Goal: Check status: Check status

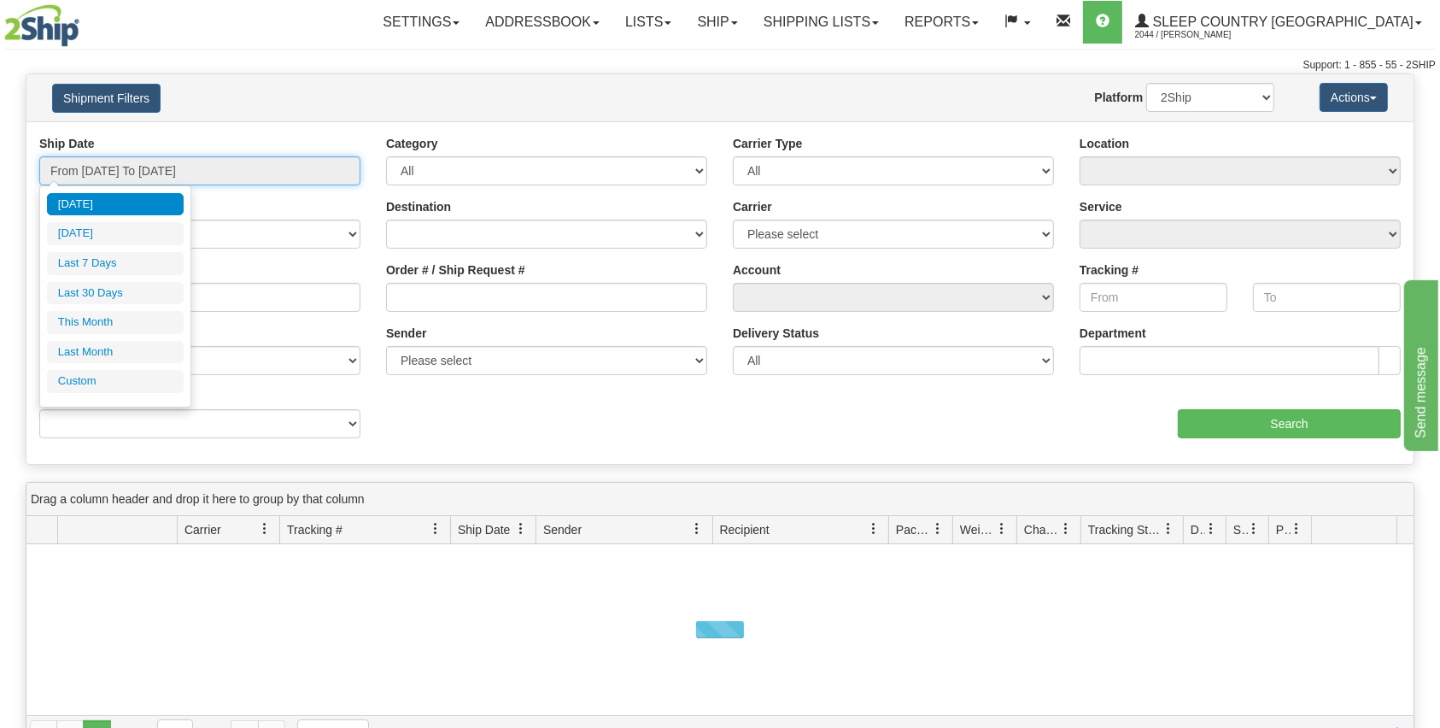
click at [241, 178] on input "From [DATE] To [DATE]" at bounding box center [199, 170] width 321 height 29
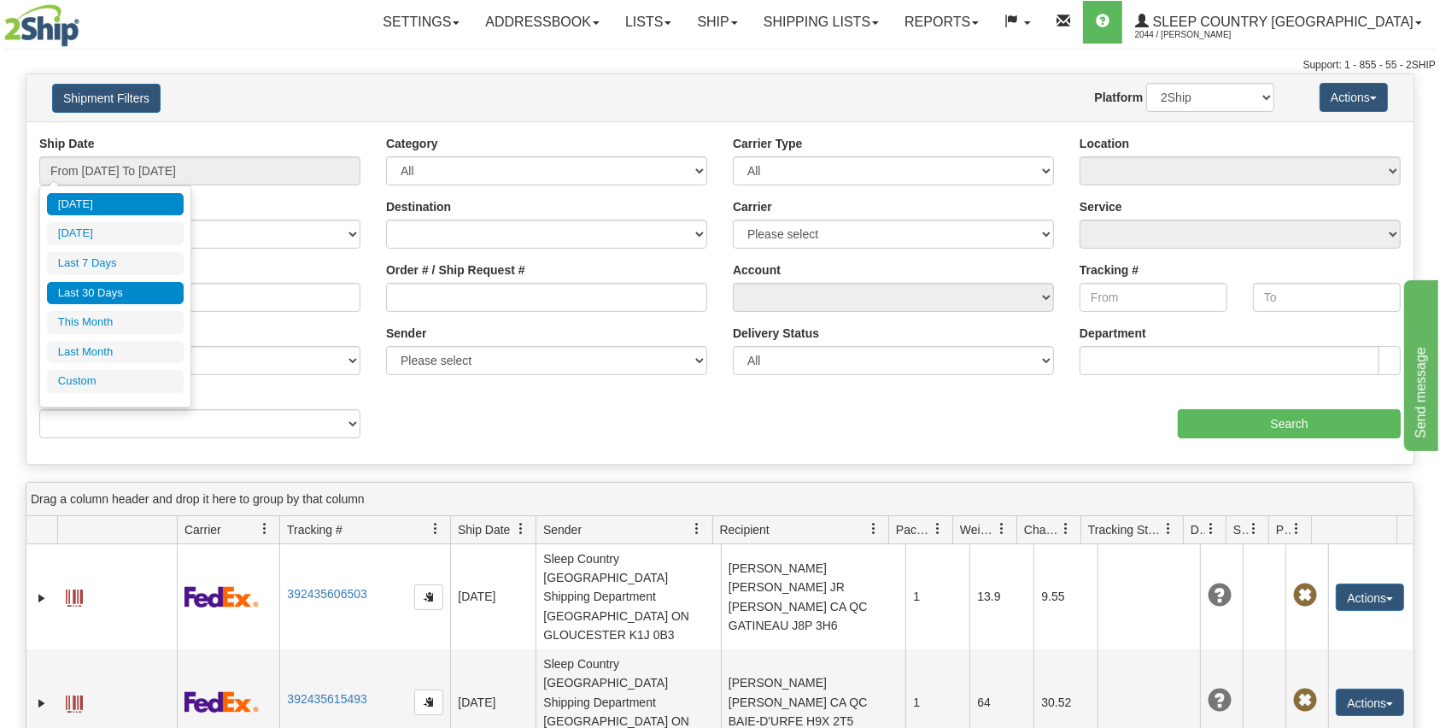
click at [131, 287] on li "Last 30 Days" at bounding box center [115, 293] width 137 height 23
type input "From [DATE] To [DATE]"
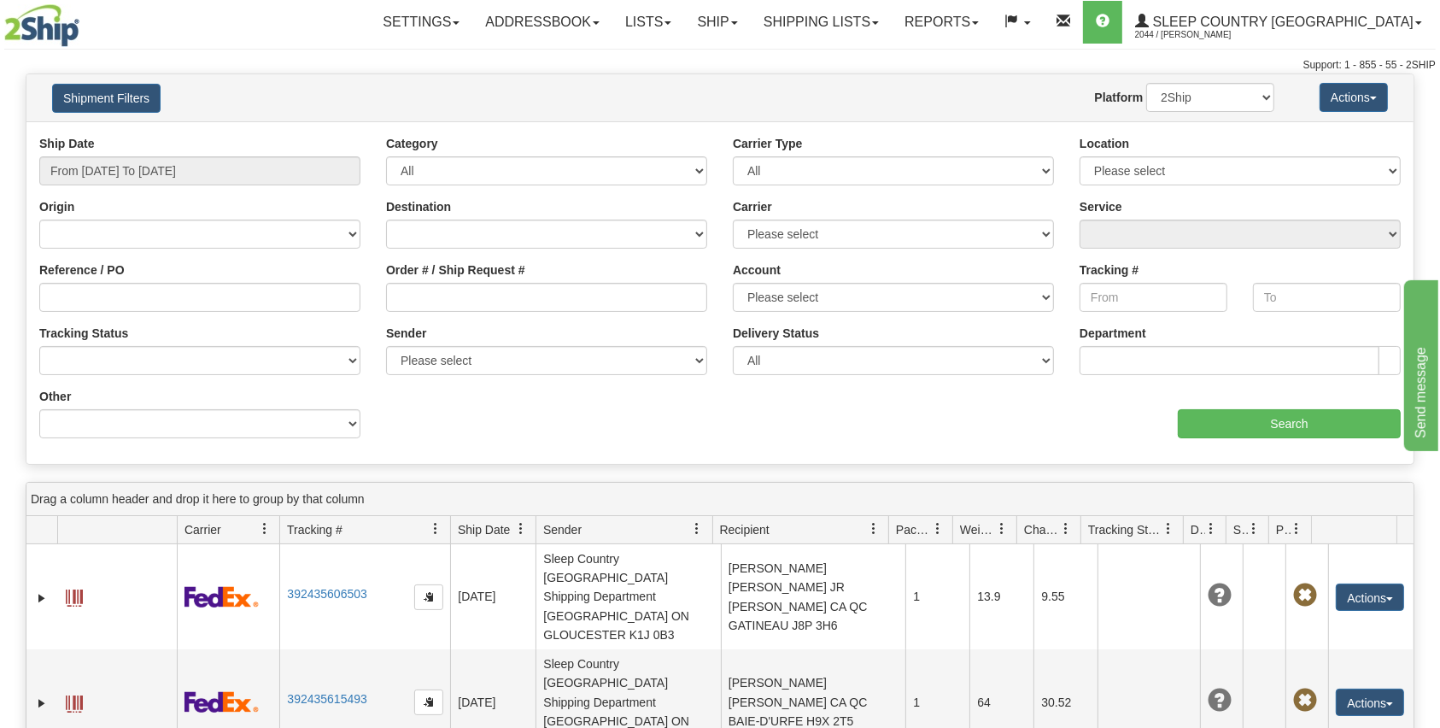
click at [464, 311] on div "Order # / Ship Request #" at bounding box center [546, 292] width 347 height 63
click at [500, 299] on input "Order # / Ship Request #" at bounding box center [546, 297] width 321 height 29
paste input "9000I011981"
type input "9000I011981"
click at [1310, 421] on input "Search" at bounding box center [1289, 423] width 223 height 29
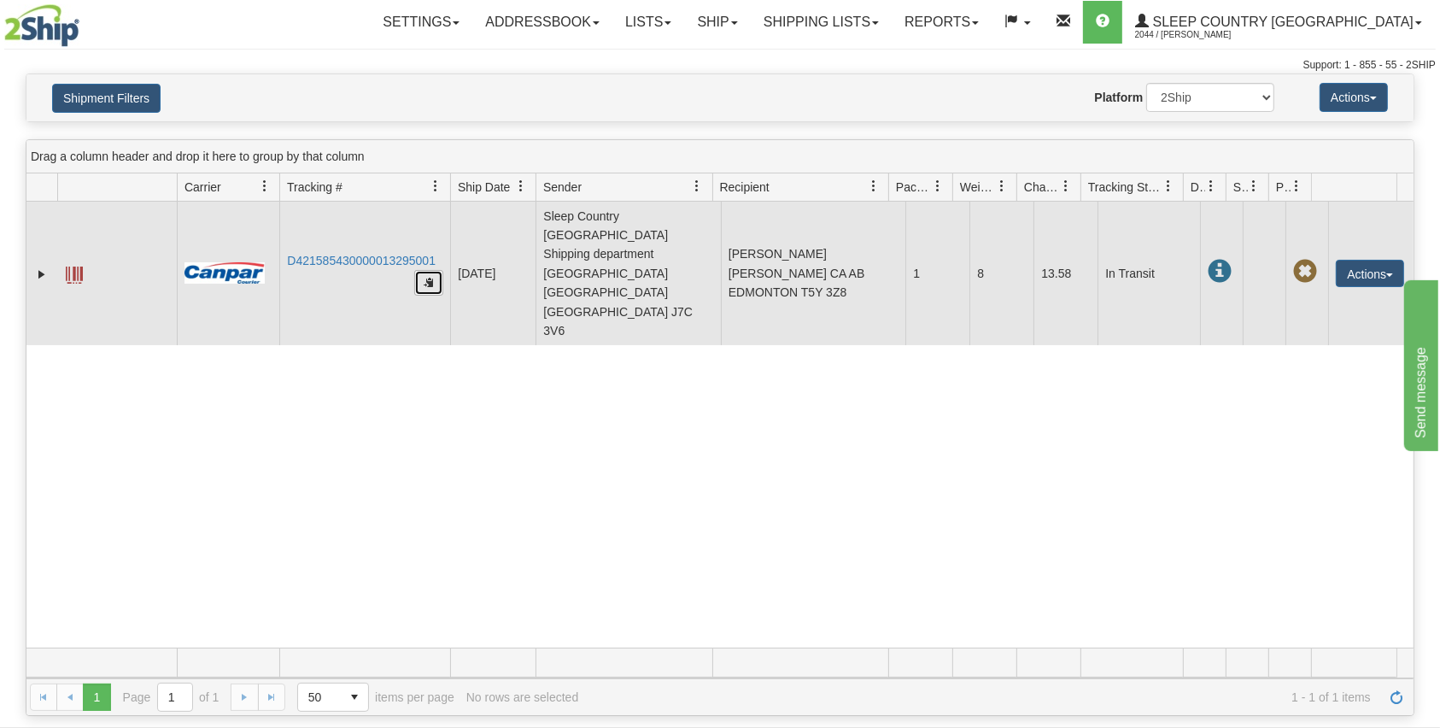
click at [436, 270] on button "button" at bounding box center [428, 283] width 29 height 26
drag, startPoint x: 445, startPoint y: 214, endPoint x: 292, endPoint y: 220, distance: 153.0
click at [291, 225] on td "D421585430000013295001" at bounding box center [364, 273] width 171 height 143
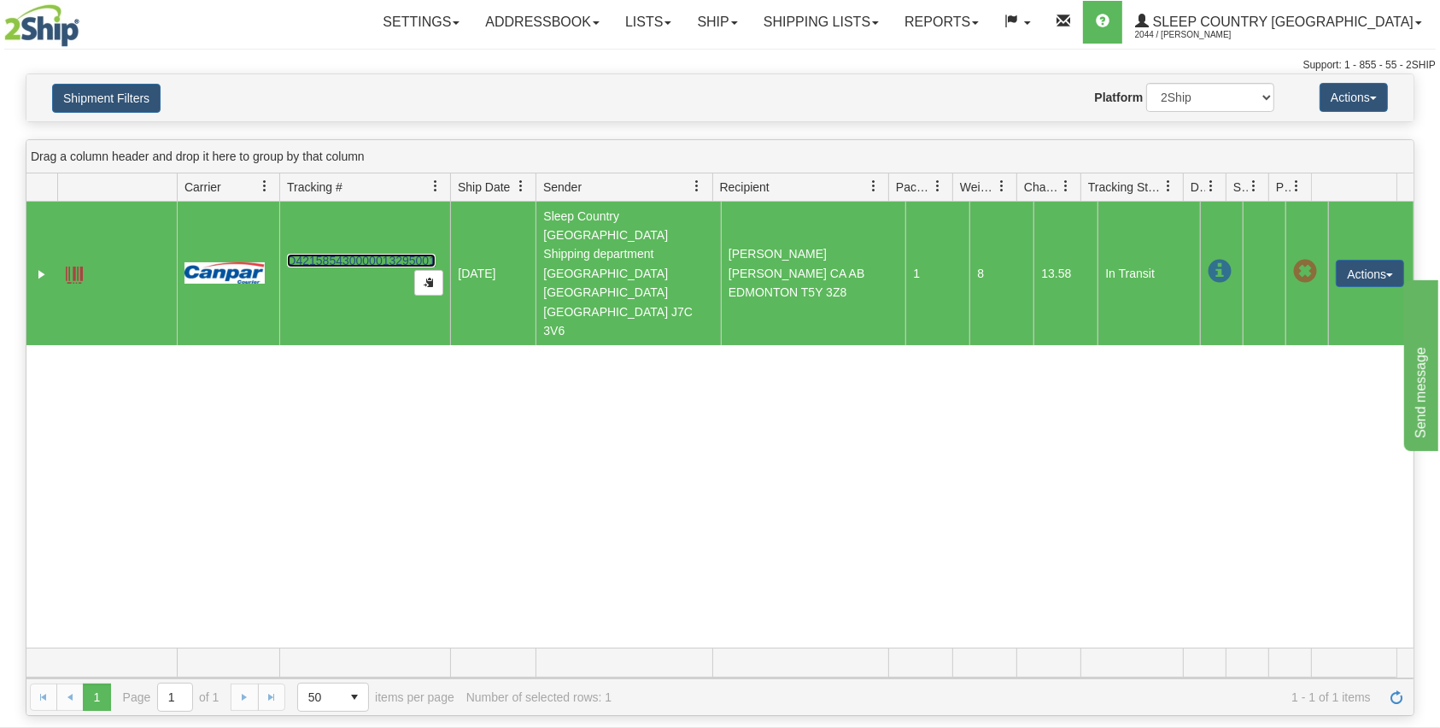
click at [297, 254] on link "D421585430000013295001" at bounding box center [361, 261] width 149 height 14
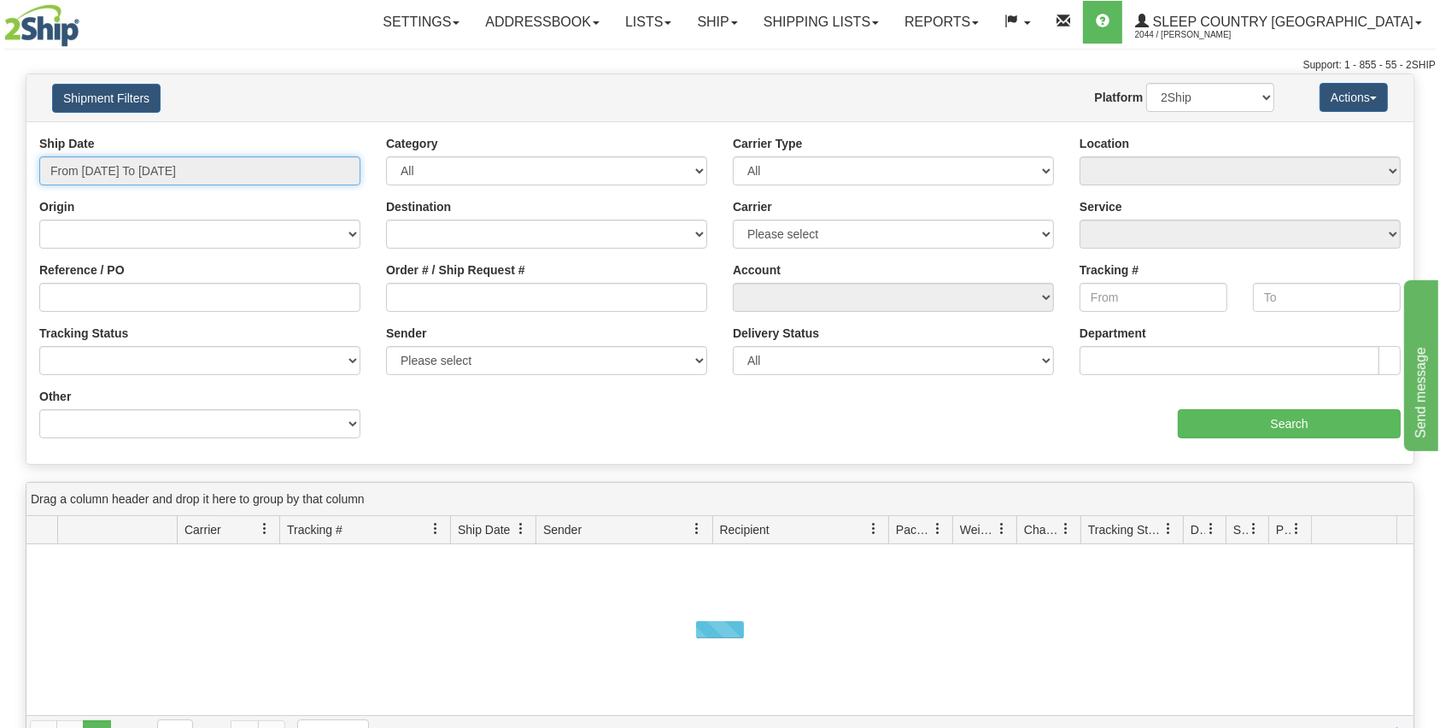
click at [275, 169] on input "From [DATE] To [DATE]" at bounding box center [199, 170] width 321 height 29
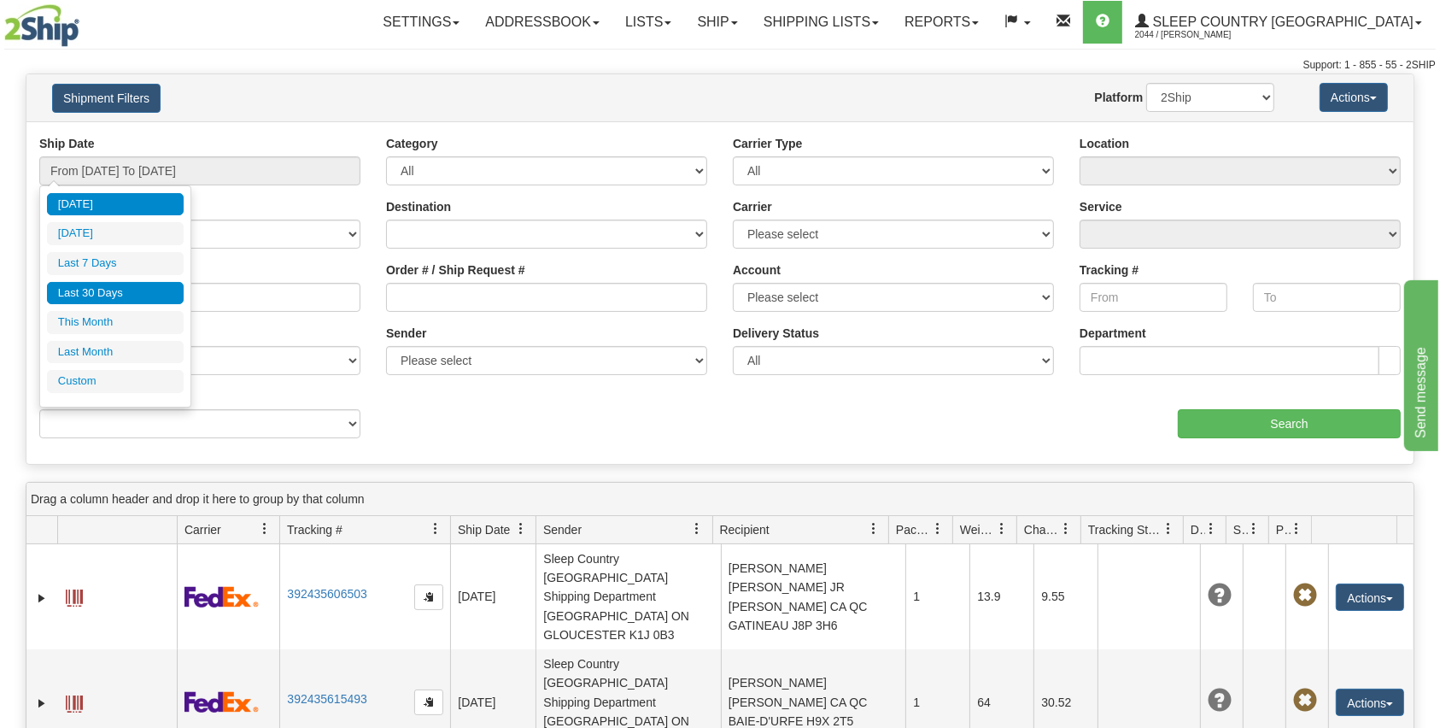
click at [105, 290] on li "Last 30 Days" at bounding box center [115, 293] width 137 height 23
type input "From [DATE] To [DATE]"
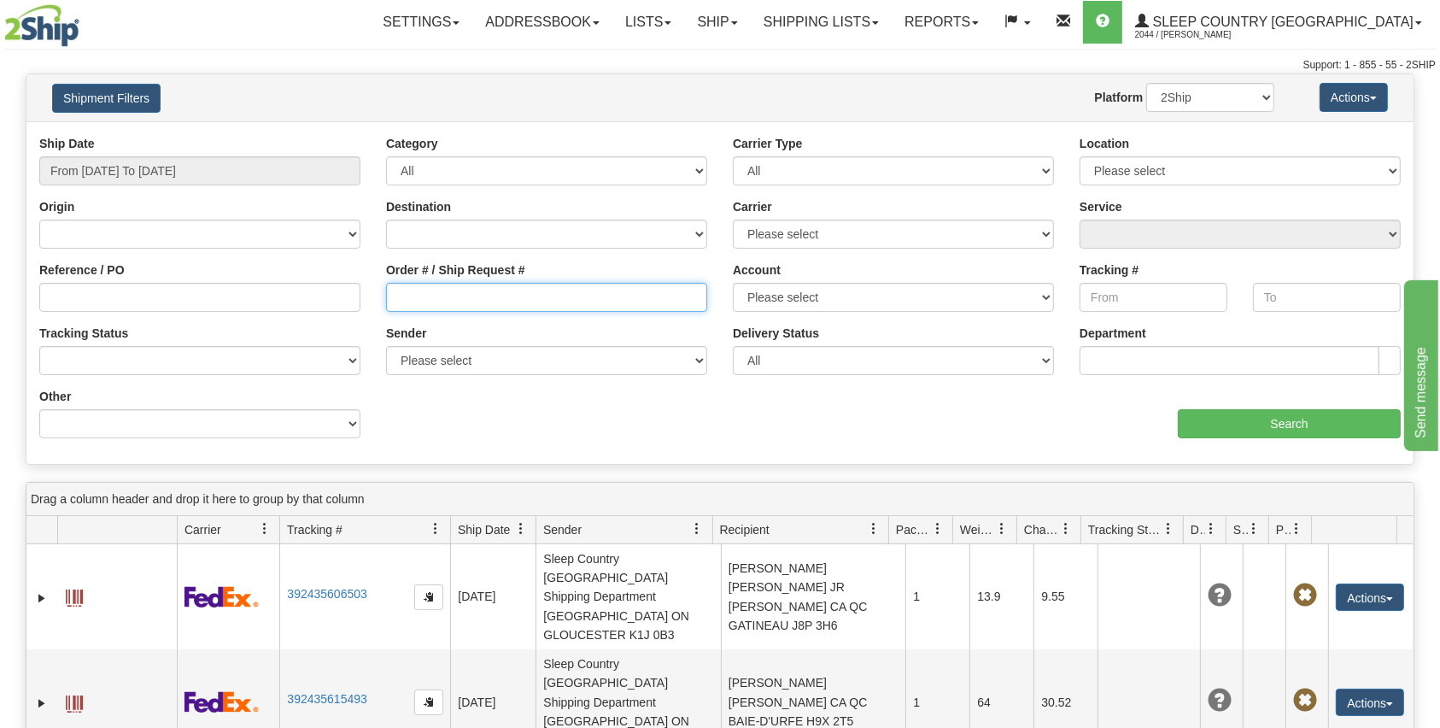
click at [482, 290] on input "Order # / Ship Request #" at bounding box center [546, 297] width 321 height 29
paste input "9000I019211"
type input "9000I019211"
click at [1304, 424] on input "Search" at bounding box center [1289, 423] width 223 height 29
